Goal: Task Accomplishment & Management: Manage account settings

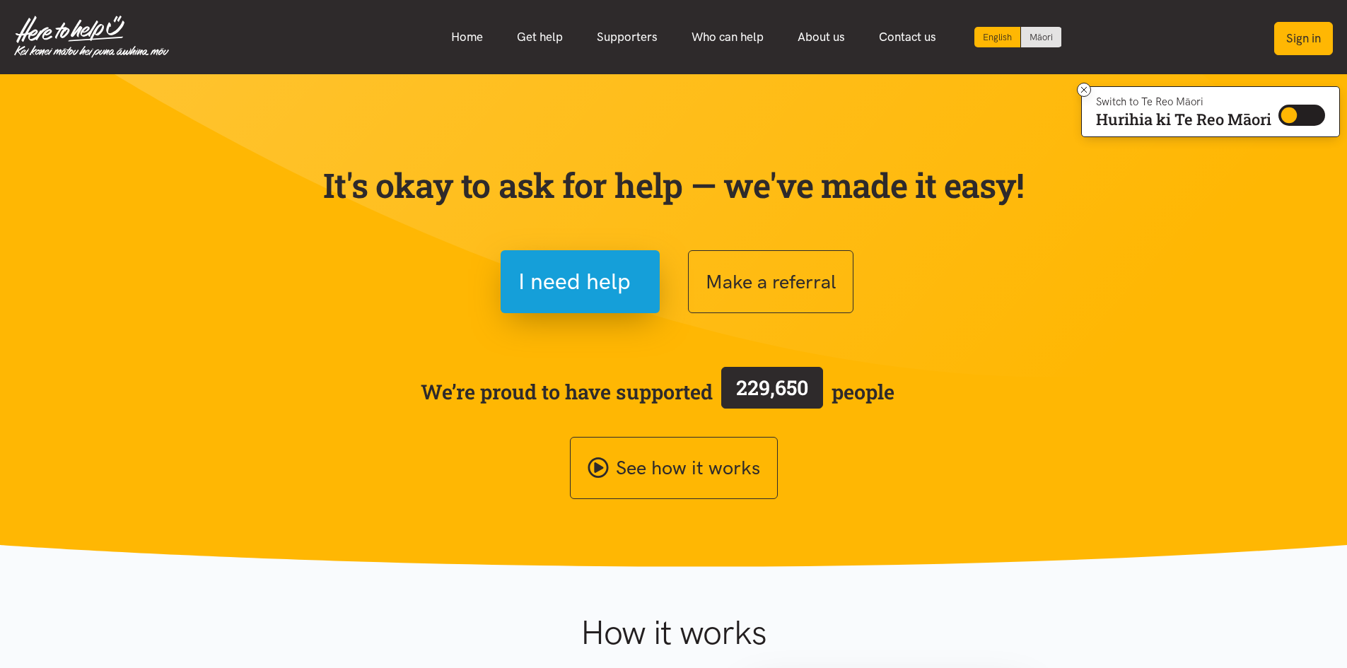
click at [1290, 42] on button "Sign in" at bounding box center [1303, 38] width 59 height 33
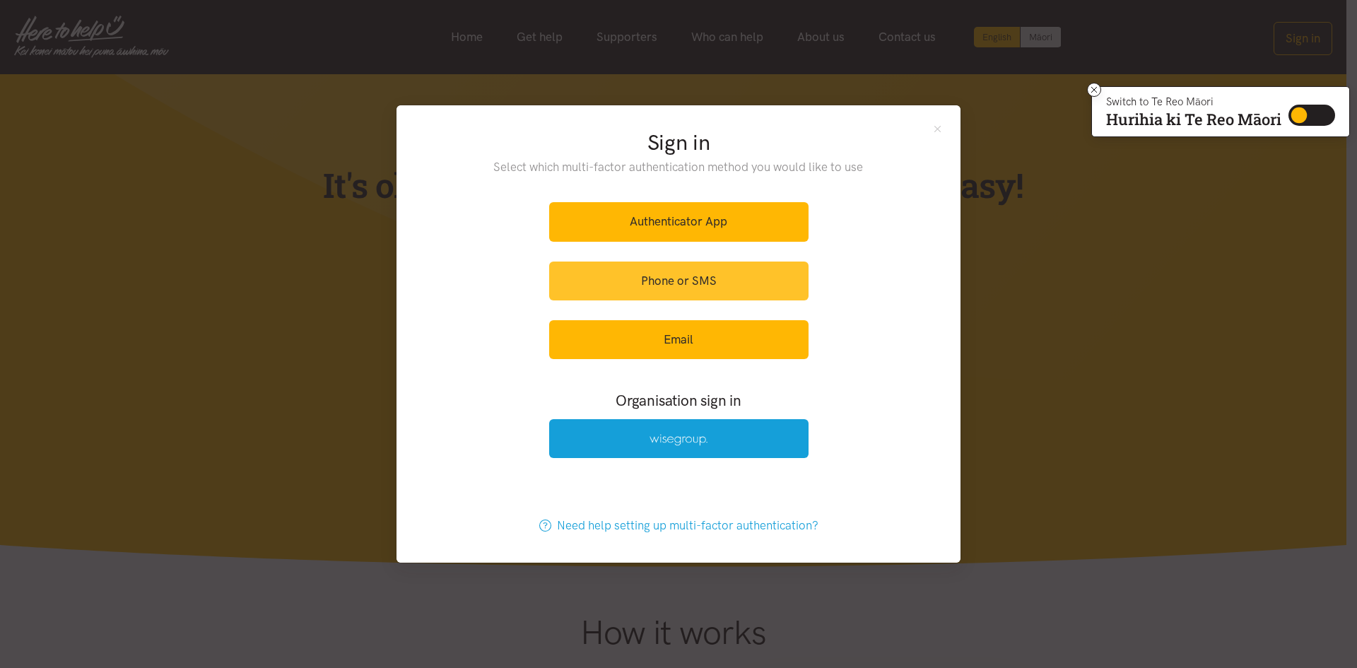
click at [631, 280] on link "Phone or SMS" at bounding box center [678, 281] width 259 height 39
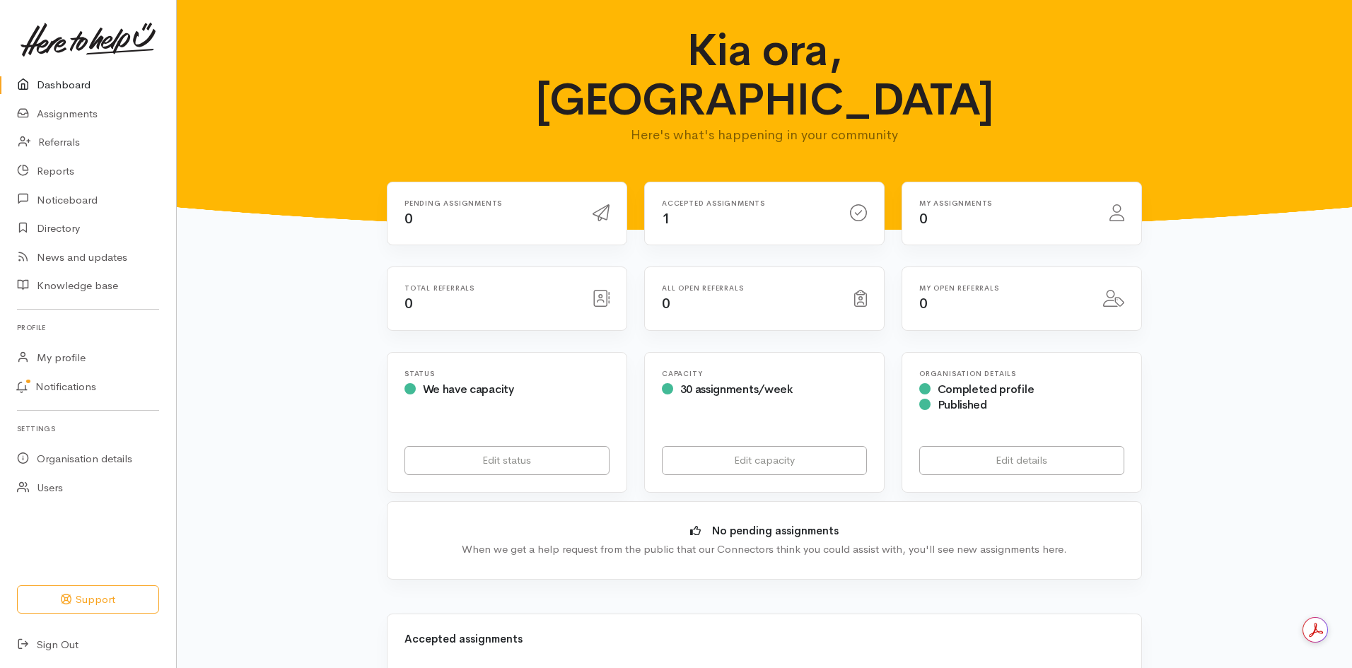
click at [1015, 199] on div "My assignments 0" at bounding box center [1006, 213] width 190 height 29
click at [83, 115] on link "Assignments" at bounding box center [88, 114] width 176 height 29
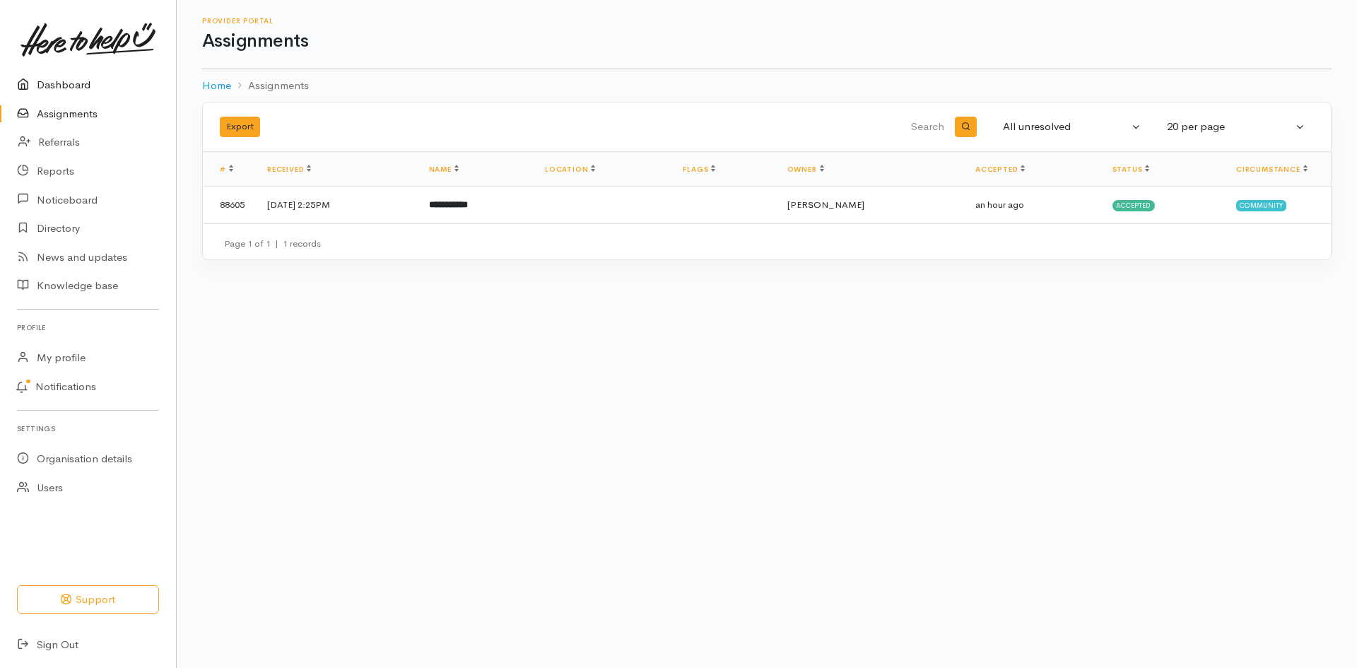
click at [86, 79] on link "Dashboard" at bounding box center [88, 85] width 176 height 29
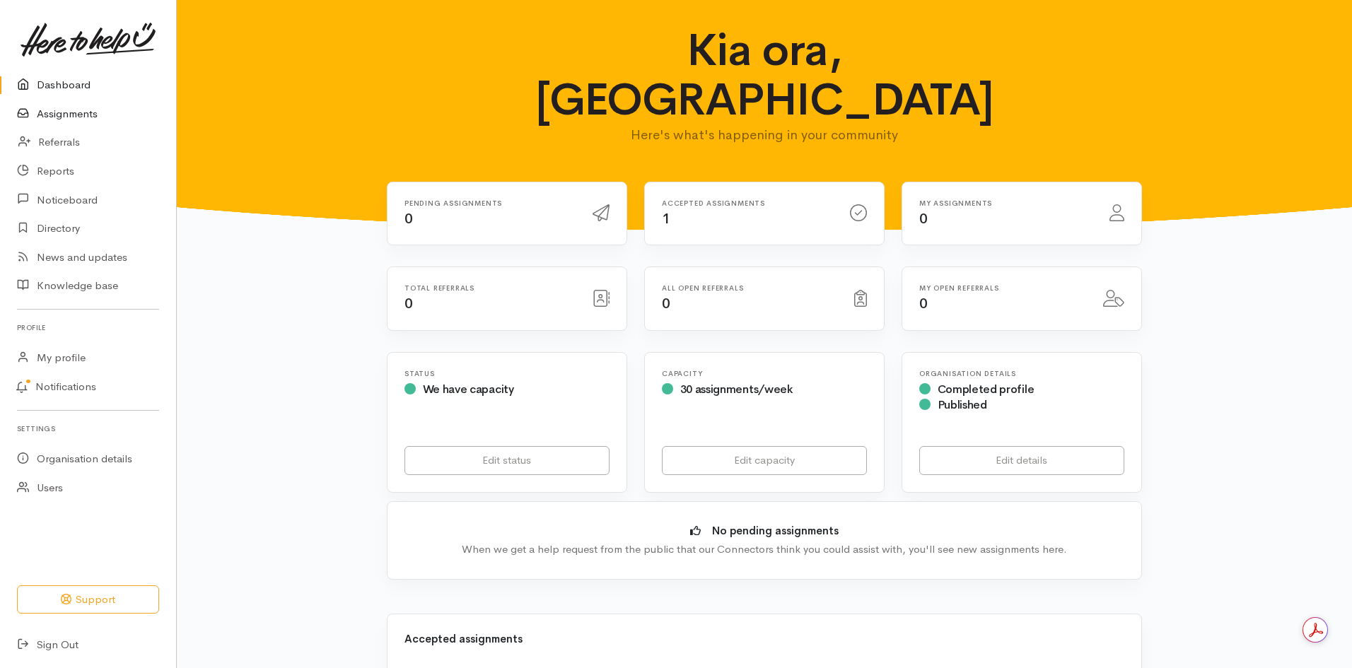
click at [69, 117] on link "Assignments" at bounding box center [88, 114] width 176 height 29
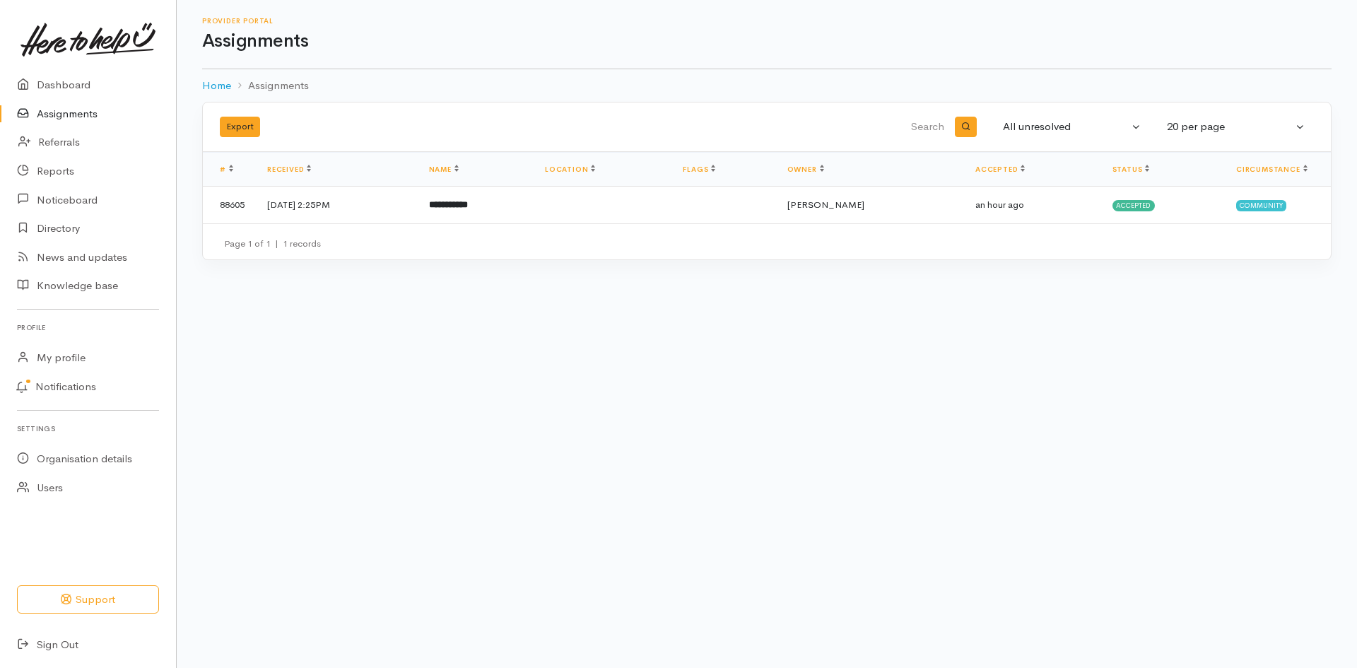
click at [915, 130] on input "search" at bounding box center [777, 127] width 340 height 34
type input "erinn"
click at [1042, 119] on div "All unresolved" at bounding box center [1066, 127] width 126 height 16
click at [1038, 268] on link "All" at bounding box center [1112, 268] width 235 height 22
select select "All"
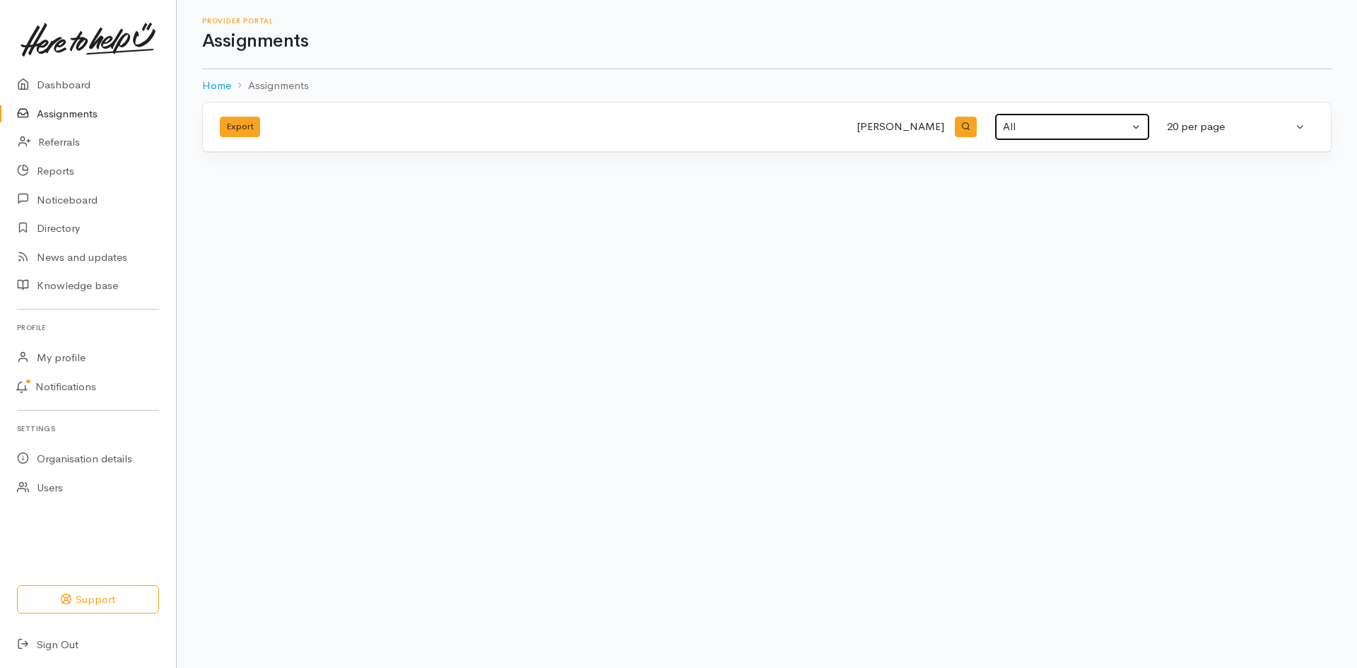
click at [1067, 119] on div "All" at bounding box center [1066, 127] width 126 height 16
click at [1021, 122] on div "All" at bounding box center [1066, 127] width 126 height 16
click at [1032, 122] on div "All" at bounding box center [1066, 127] width 126 height 16
click at [962, 125] on icon "button" at bounding box center [966, 126] width 9 height 9
click at [939, 126] on input "erinn" at bounding box center [777, 127] width 340 height 34
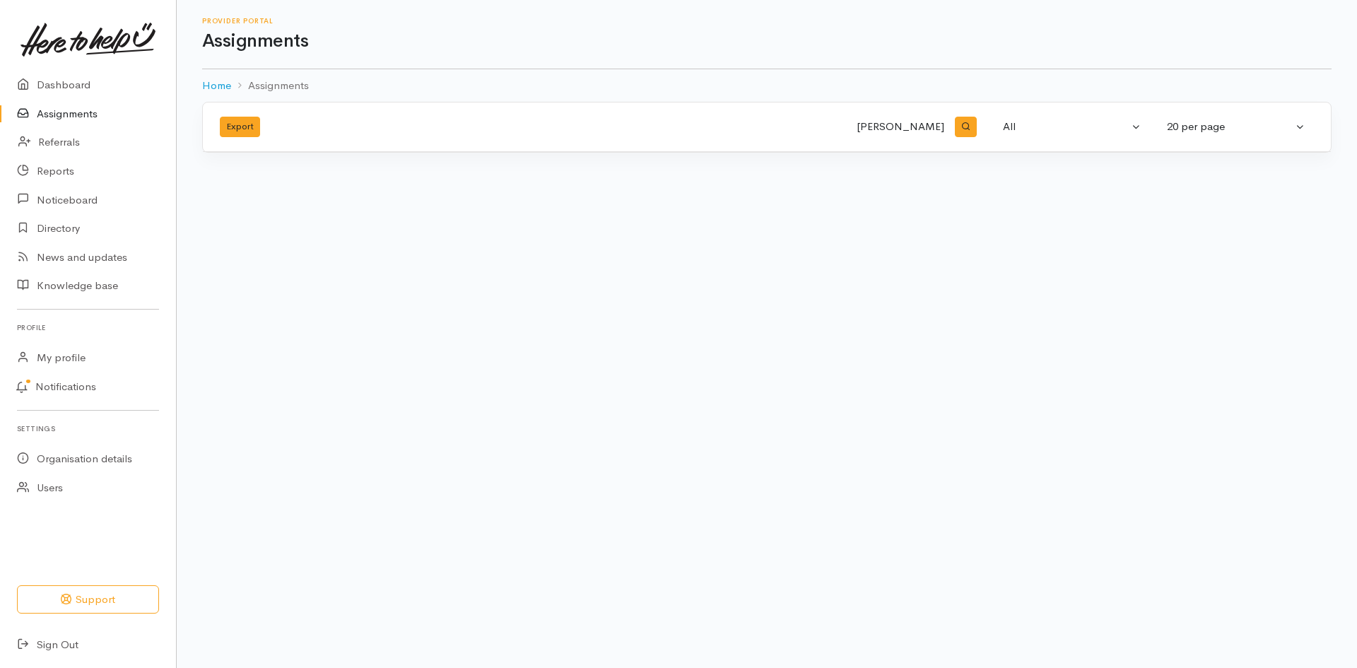
type input "erin"
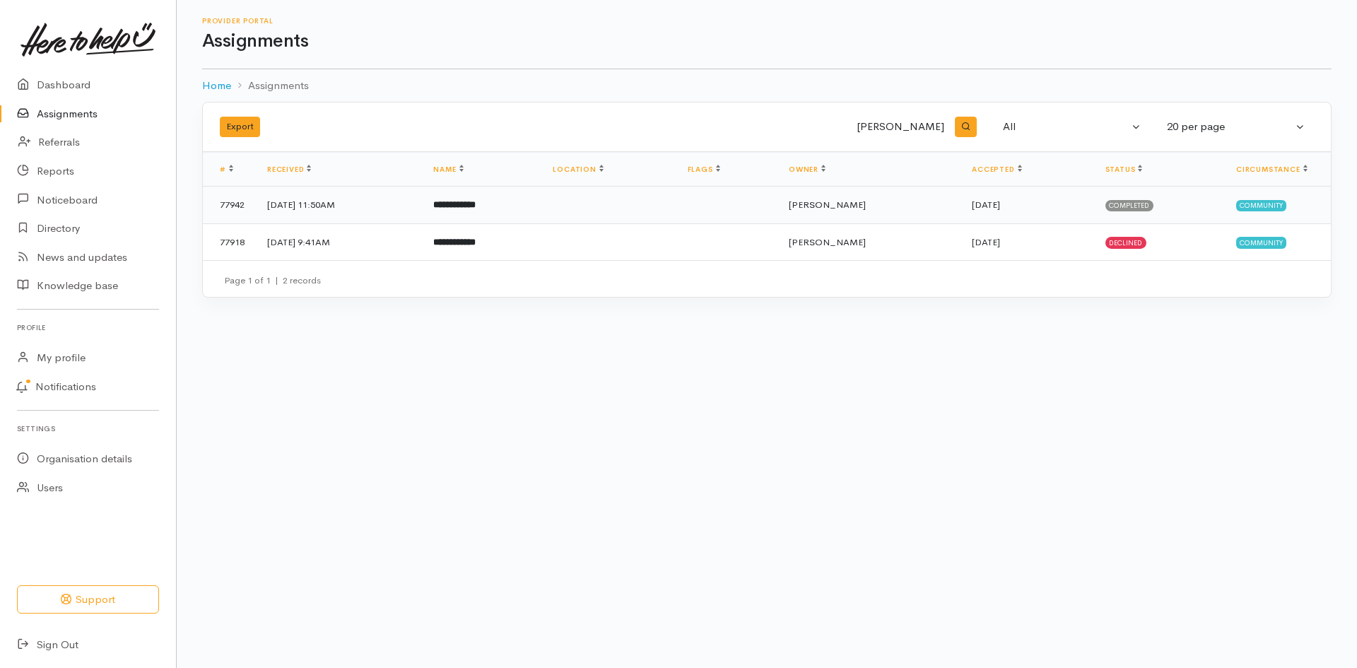
click at [381, 205] on td "5 Nov 2024, 11:50AM" at bounding box center [339, 205] width 166 height 37
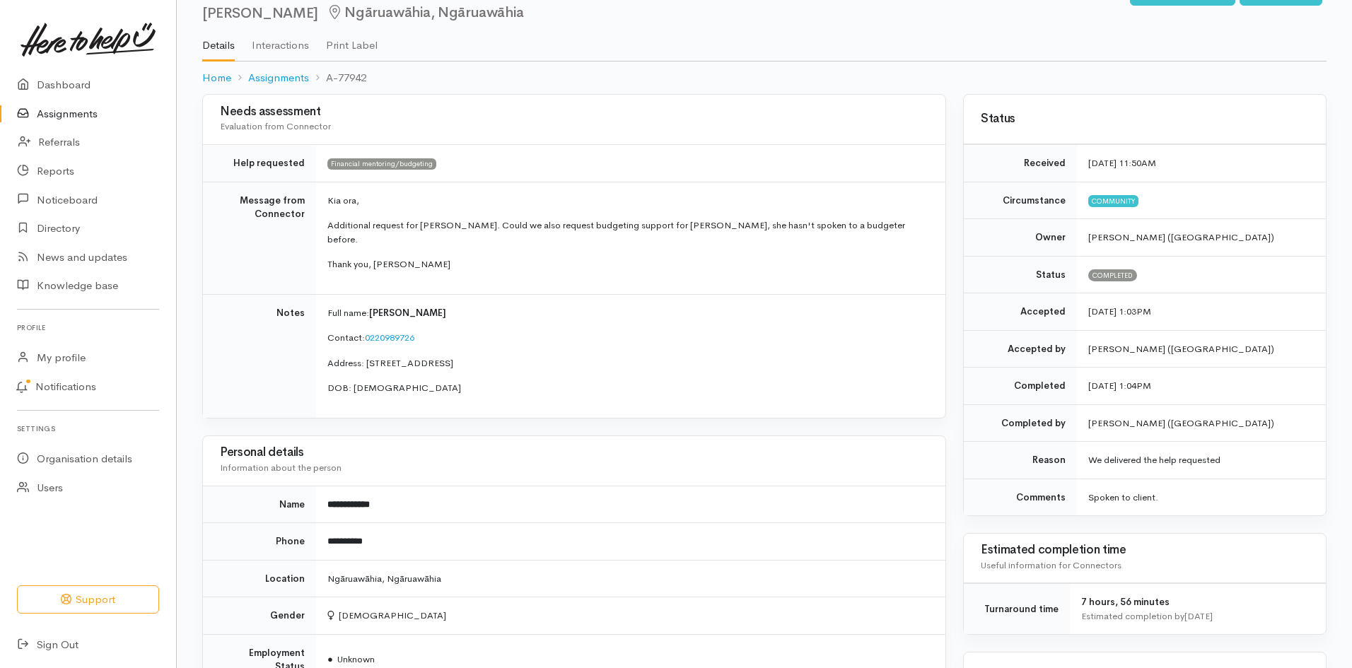
scroll to position [19, 0]
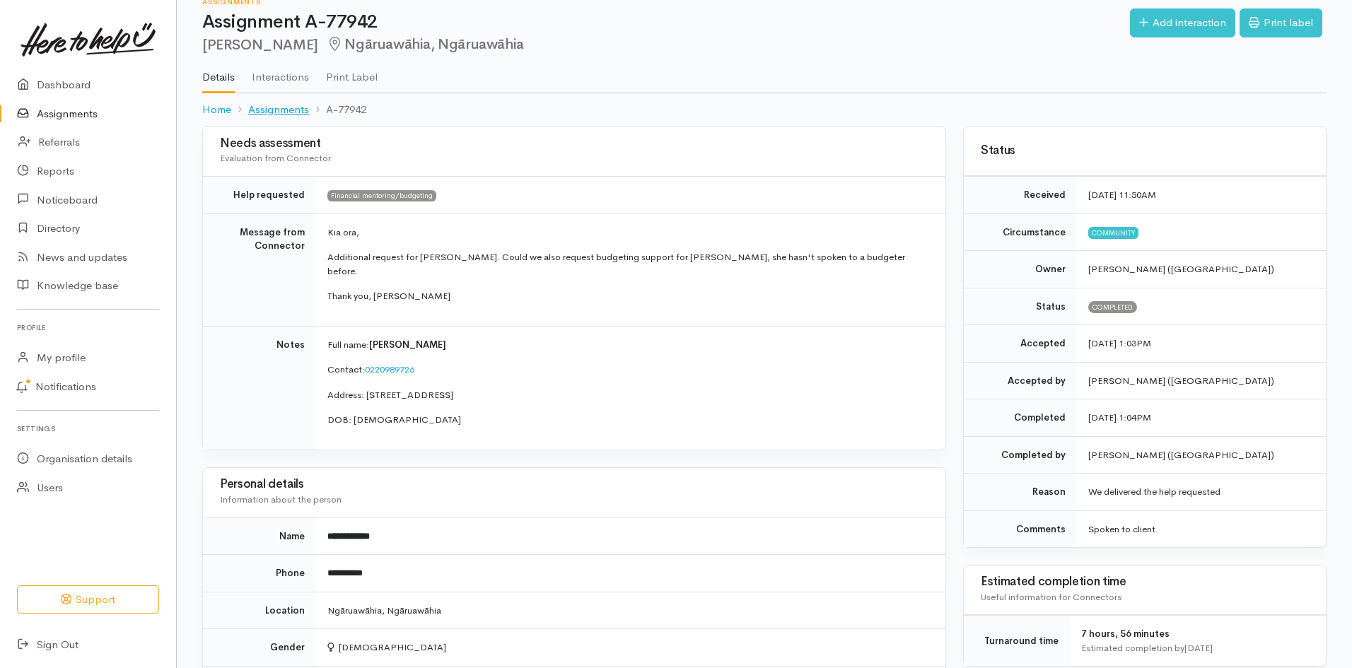
click at [288, 112] on link "Assignments" at bounding box center [278, 110] width 61 height 16
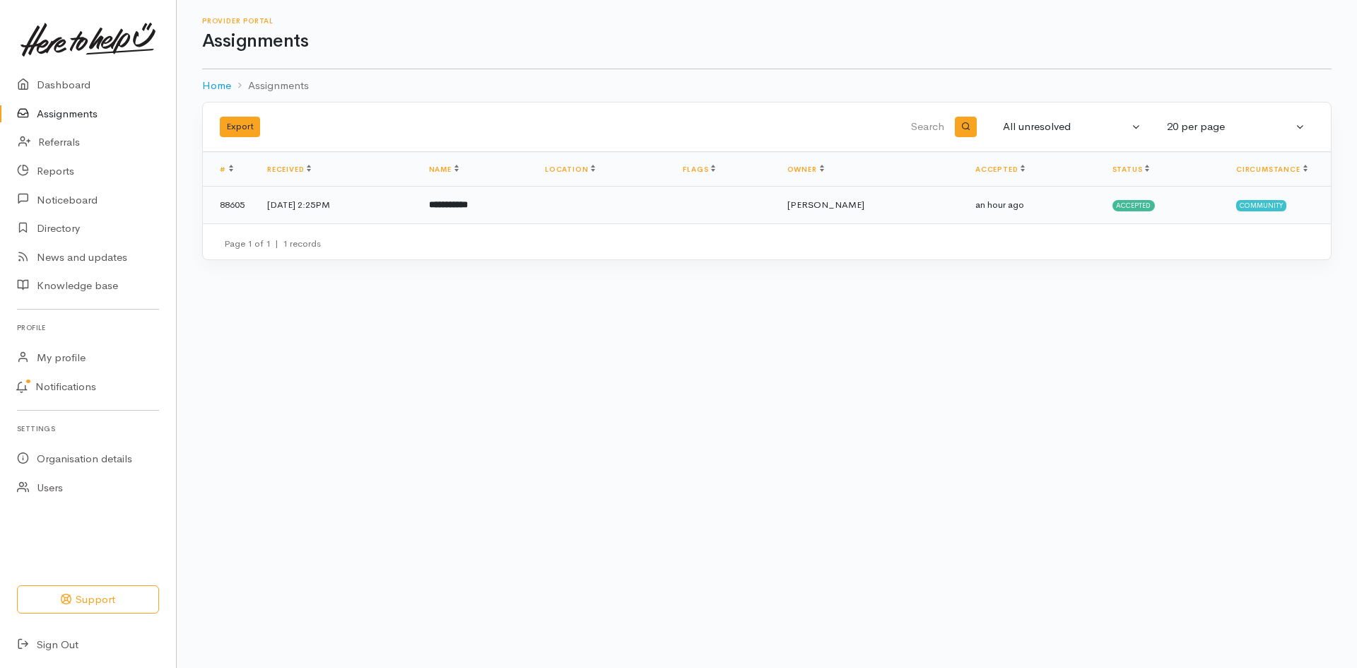
click at [341, 199] on td "[DATE] 2:25PM" at bounding box center [337, 205] width 162 height 37
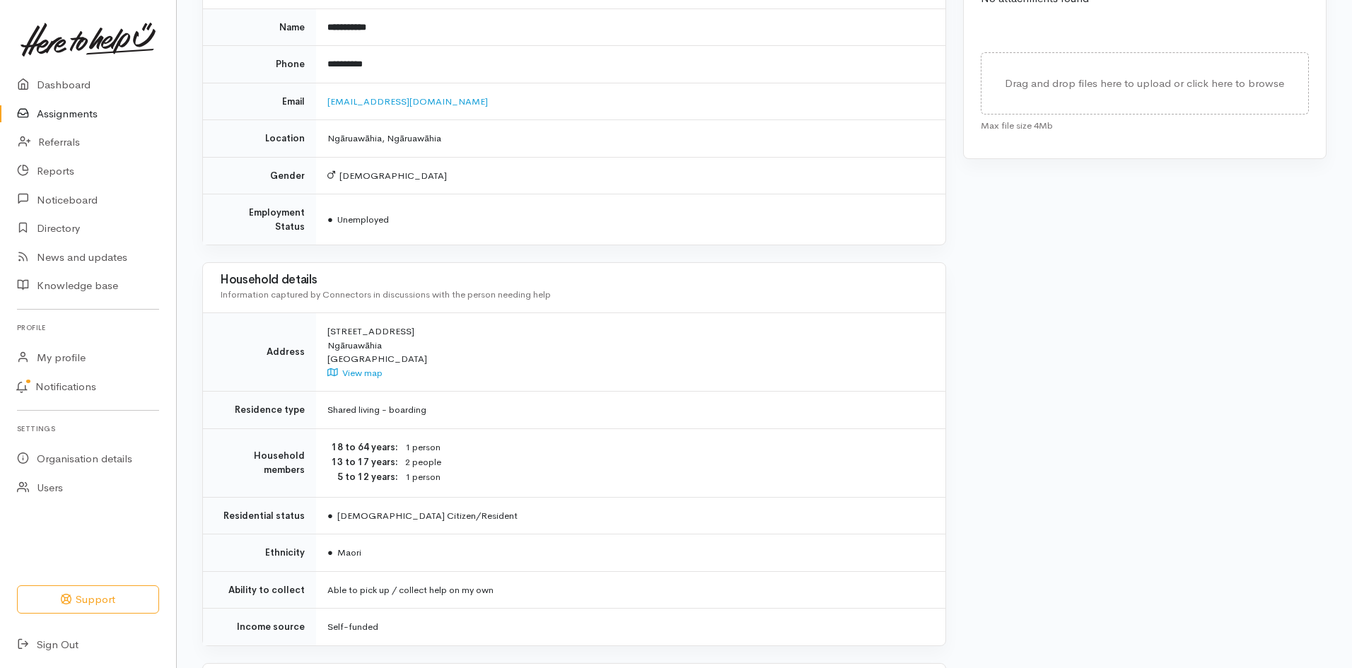
scroll to position [707, 0]
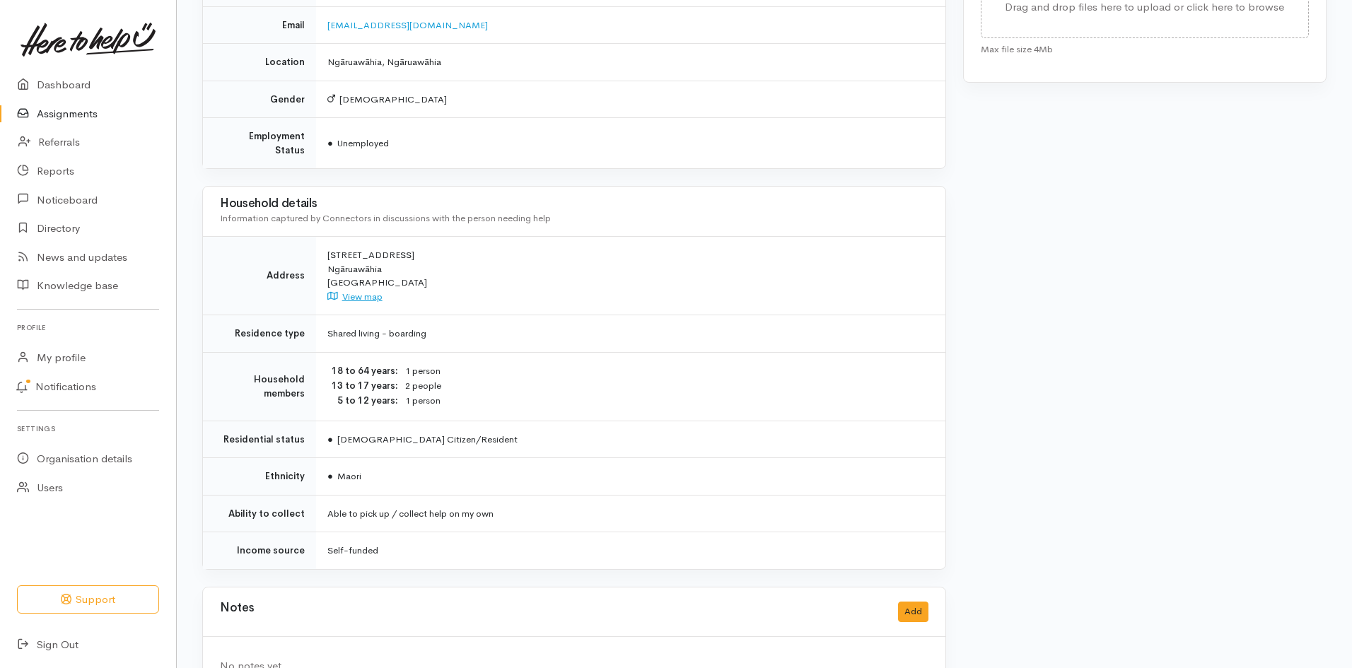
click at [378, 291] on link "View map" at bounding box center [354, 297] width 55 height 12
